Goal: Navigation & Orientation: Find specific page/section

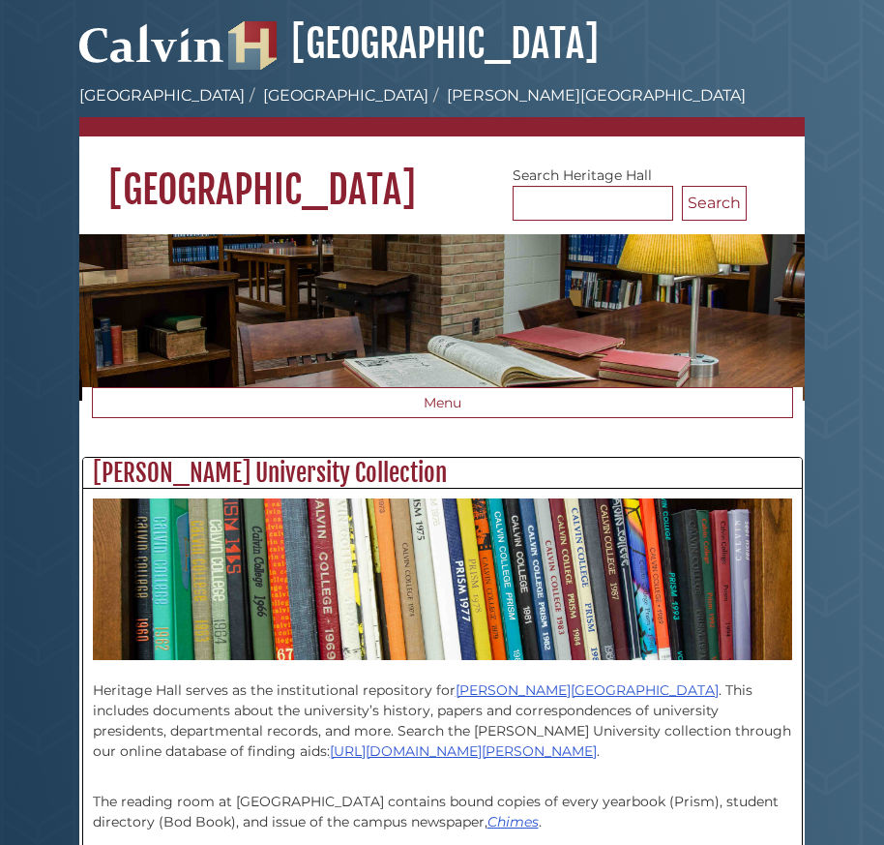
scroll to position [674, 719]
